Goal: Information Seeking & Learning: Learn about a topic

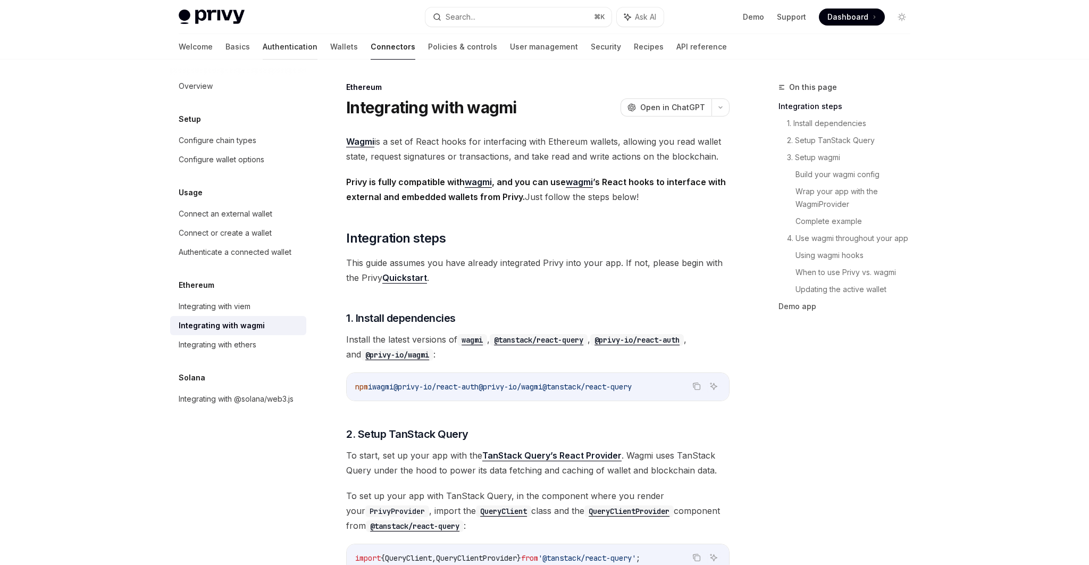
click at [263, 40] on link "Authentication" at bounding box center [290, 47] width 55 height 26
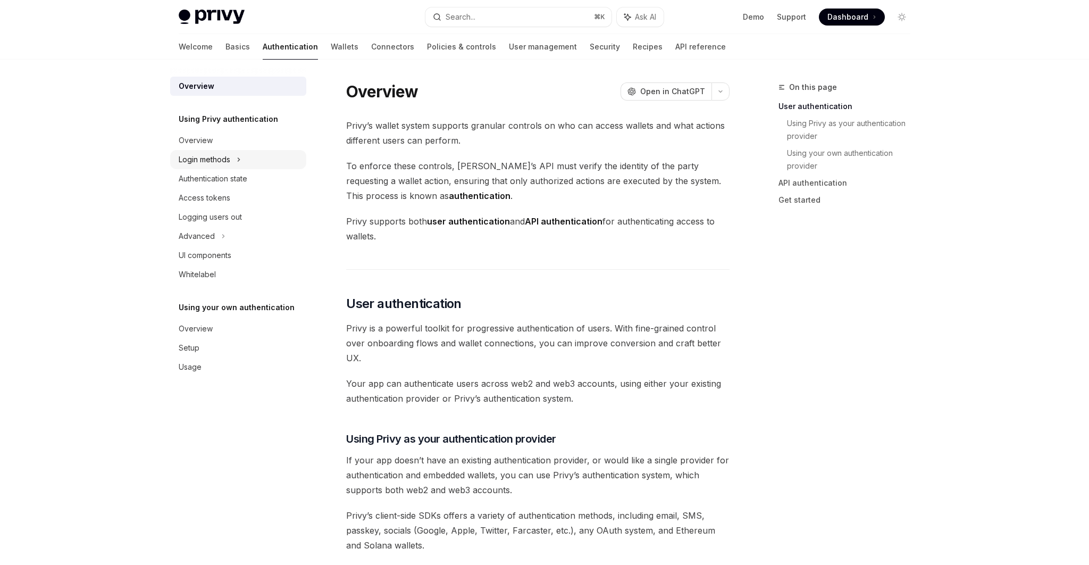
click at [240, 157] on icon at bounding box center [239, 159] width 4 height 13
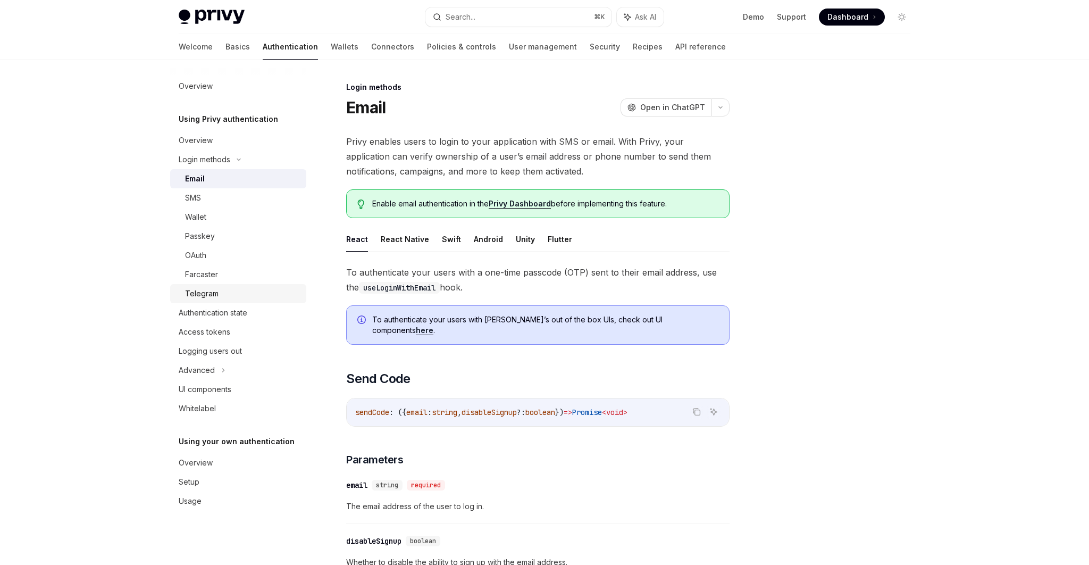
click at [225, 284] on link "Telegram" at bounding box center [238, 293] width 136 height 19
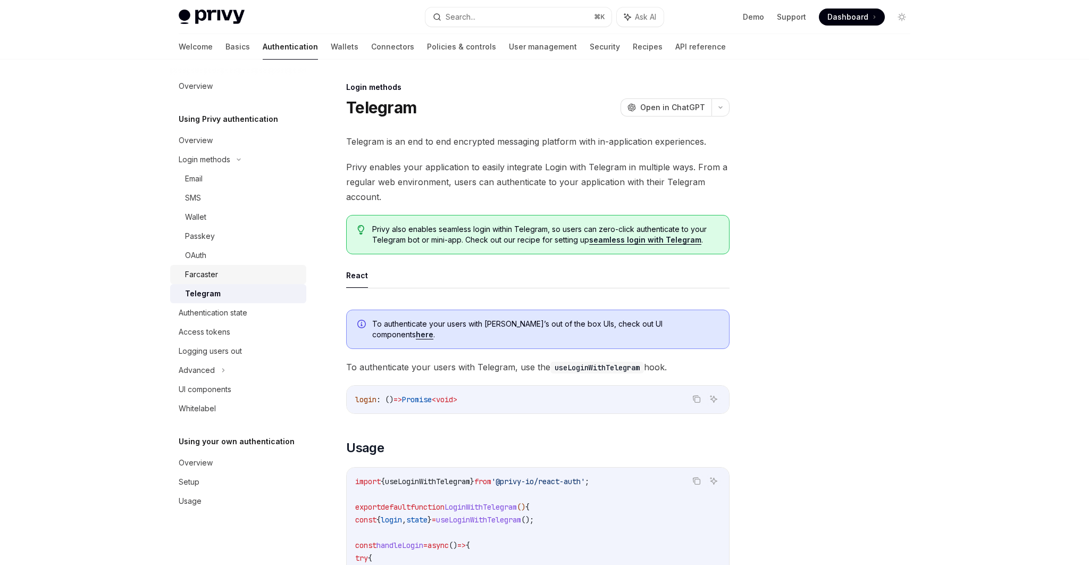
click at [227, 280] on div "Farcaster" at bounding box center [242, 274] width 115 height 13
type textarea "*"
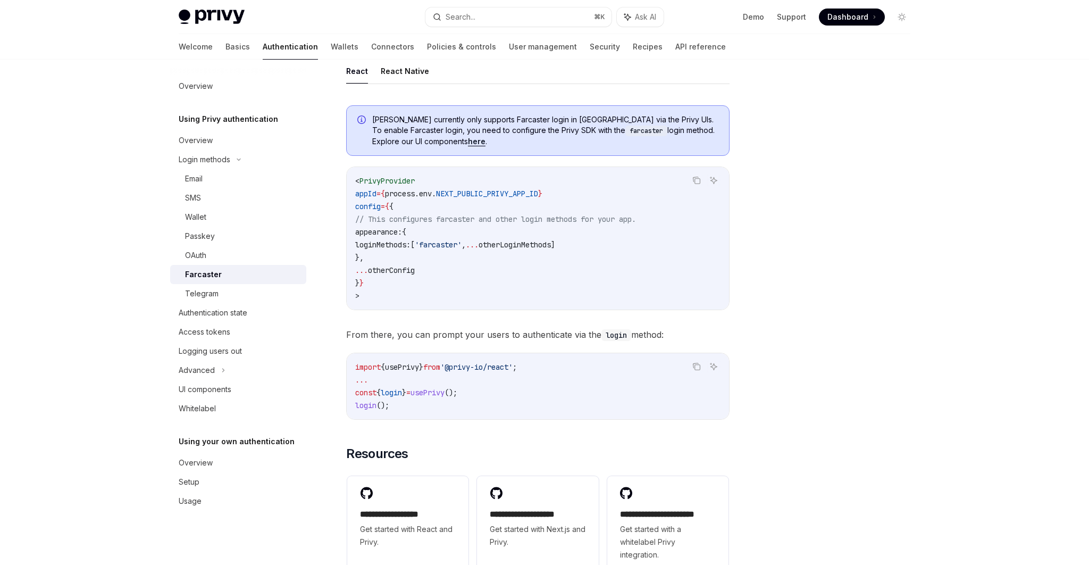
scroll to position [249, 0]
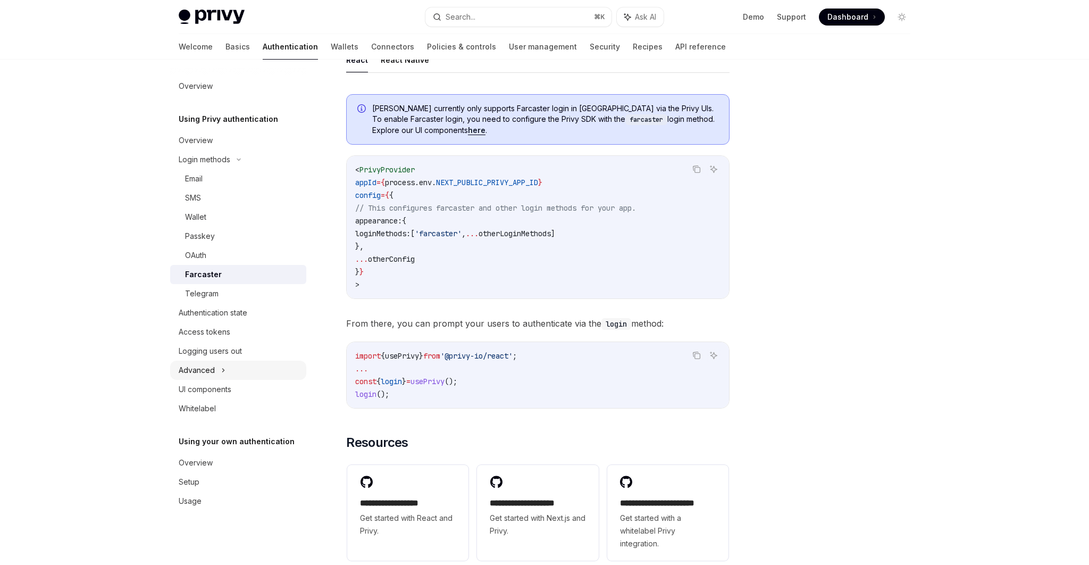
click at [221, 368] on icon at bounding box center [223, 370] width 4 height 13
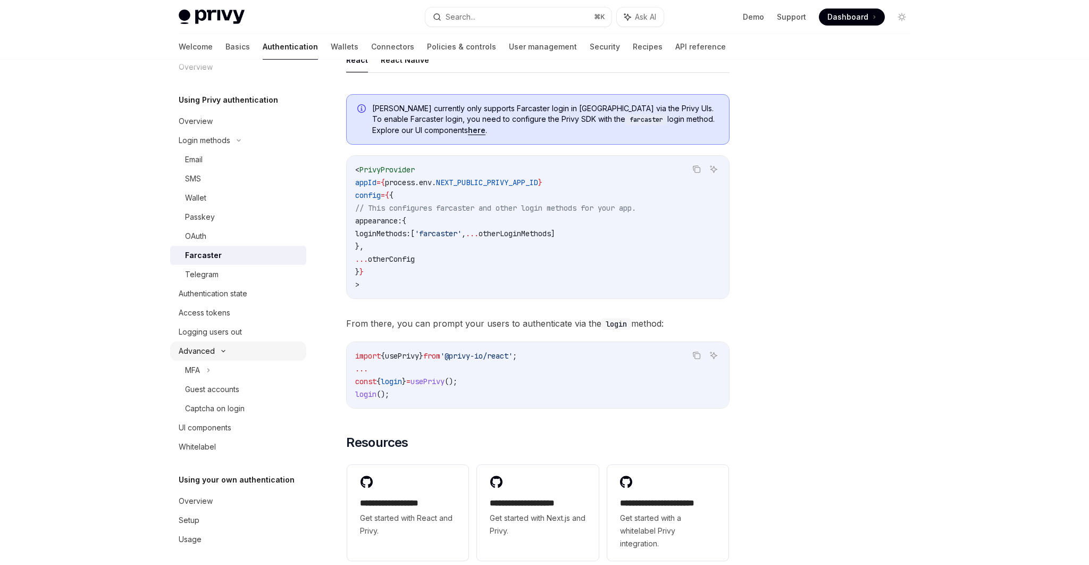
scroll to position [24, 0]
click at [737, 421] on div "Login methods Farcaster OpenAI Open in ChatGPT OpenAI Open in ChatGPT Farcaster…" at bounding box center [544, 266] width 749 height 913
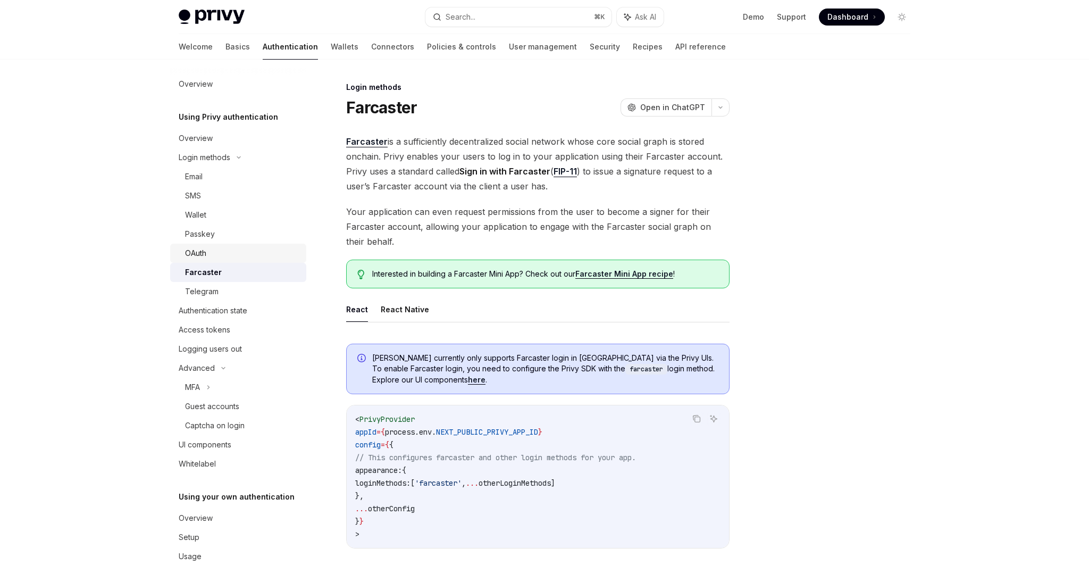
scroll to position [0, 0]
click at [947, 112] on div "Privy Docs home page Search... ⌘ K Ask AI Demo Support Dashboard Dashboard Sear…" at bounding box center [544, 486] width 1089 height 973
